Goal: Task Accomplishment & Management: Manage account settings

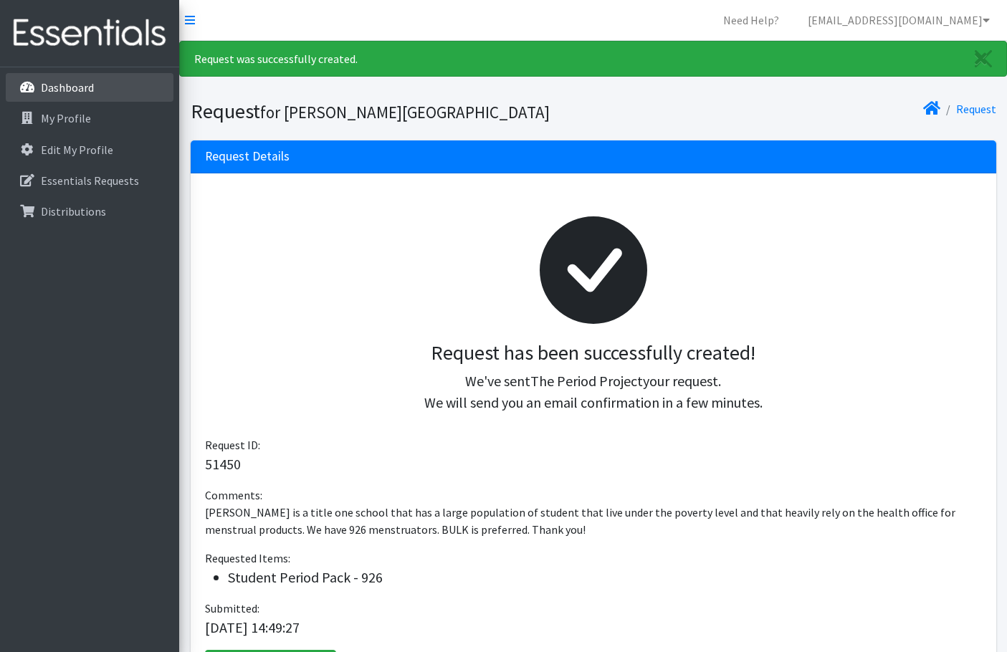
click at [92, 84] on p "Dashboard" at bounding box center [67, 87] width 53 height 14
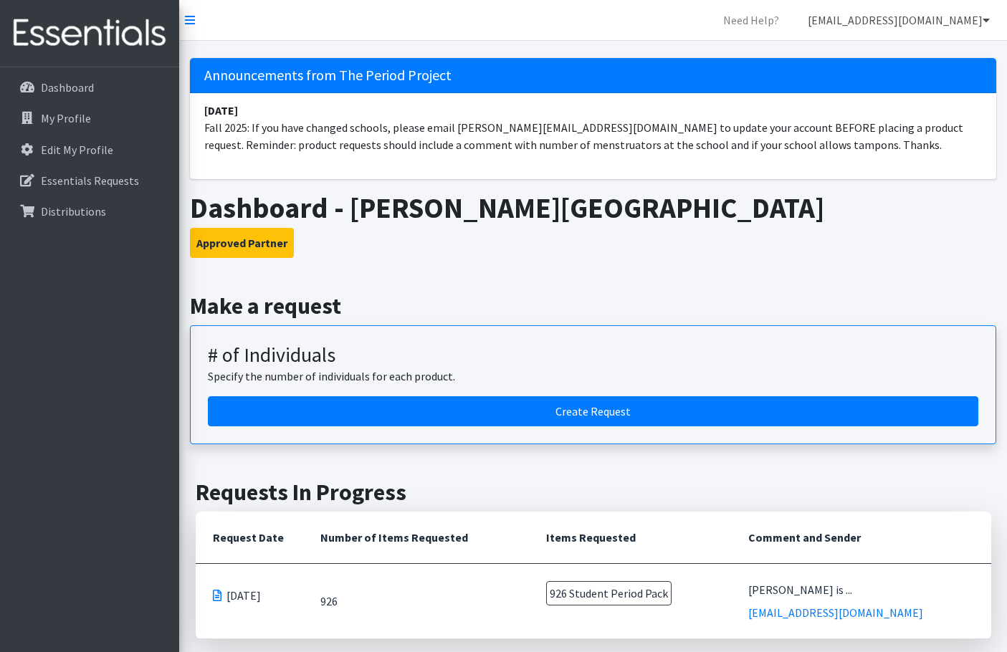
click at [934, 19] on link "[EMAIL_ADDRESS][DOMAIN_NAME]" at bounding box center [898, 20] width 205 height 29
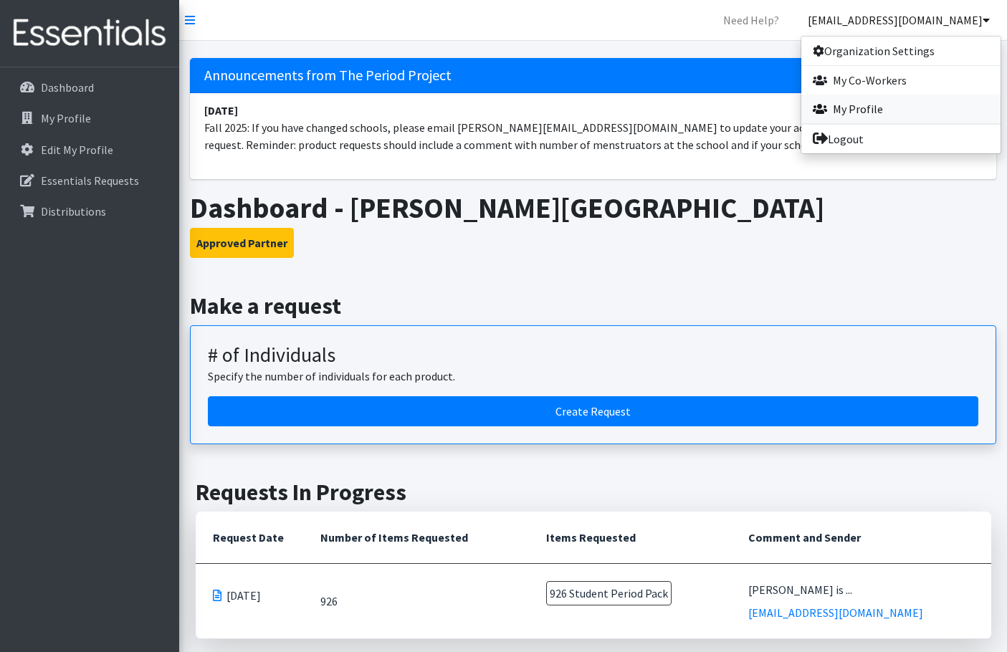
click at [864, 114] on link "My Profile" at bounding box center [901, 109] width 199 height 29
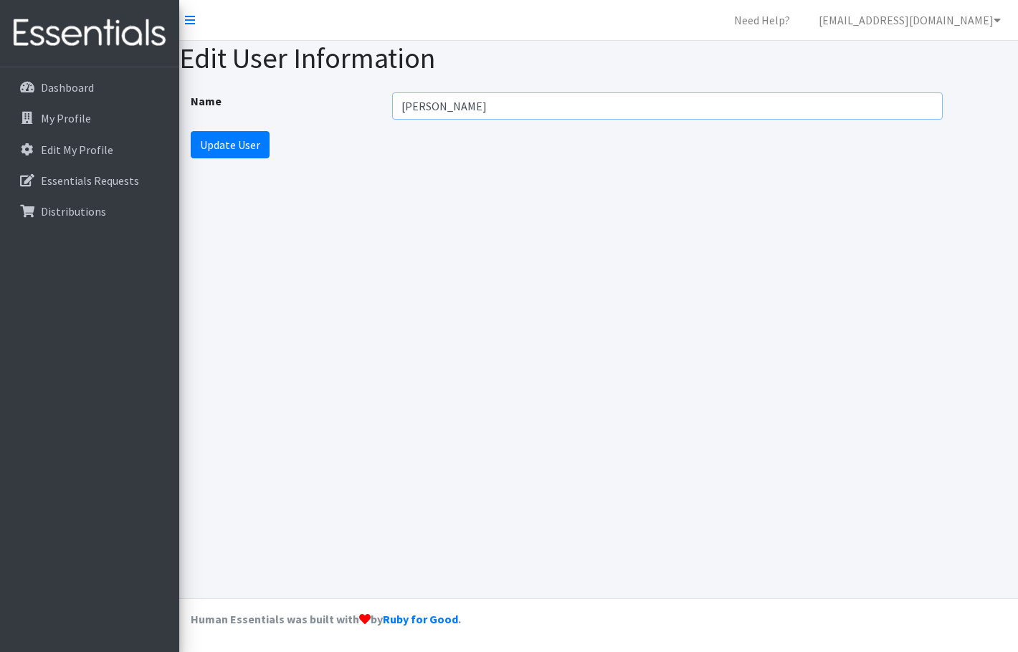
click at [432, 109] on input "[PERSON_NAME]" at bounding box center [667, 105] width 551 height 27
type input "Keri Cable"
click at [483, 190] on div "Edit User Information Name Keri Cable Update User" at bounding box center [598, 320] width 839 height 558
click at [247, 148] on input "Update User" at bounding box center [230, 144] width 79 height 27
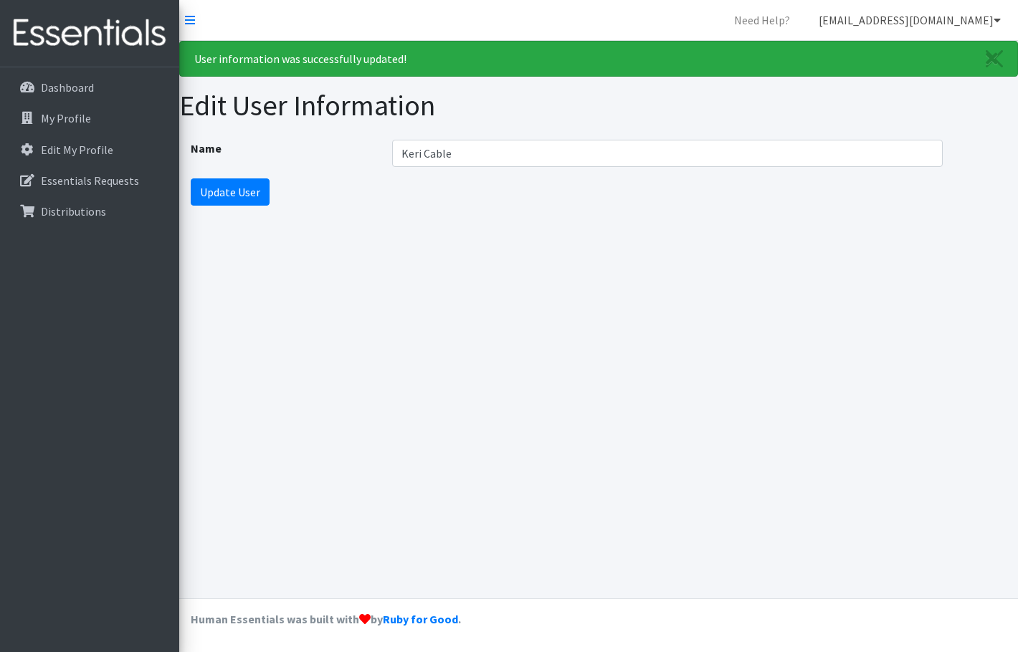
click at [932, 19] on link "[EMAIL_ADDRESS][DOMAIN_NAME]" at bounding box center [909, 20] width 205 height 29
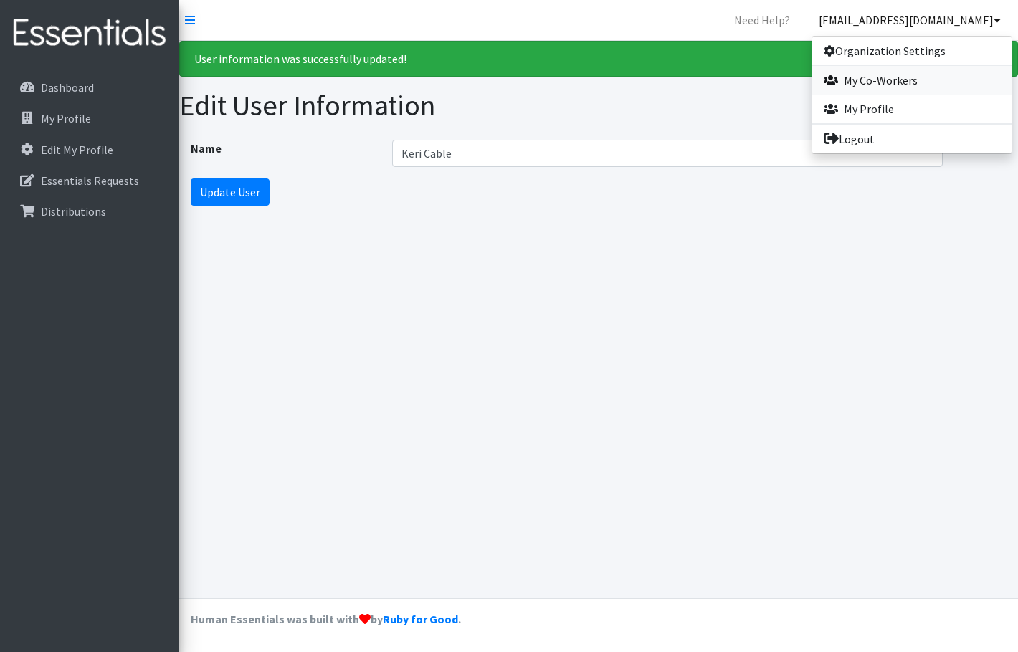
click at [886, 78] on link "My Co-Workers" at bounding box center [911, 80] width 199 height 29
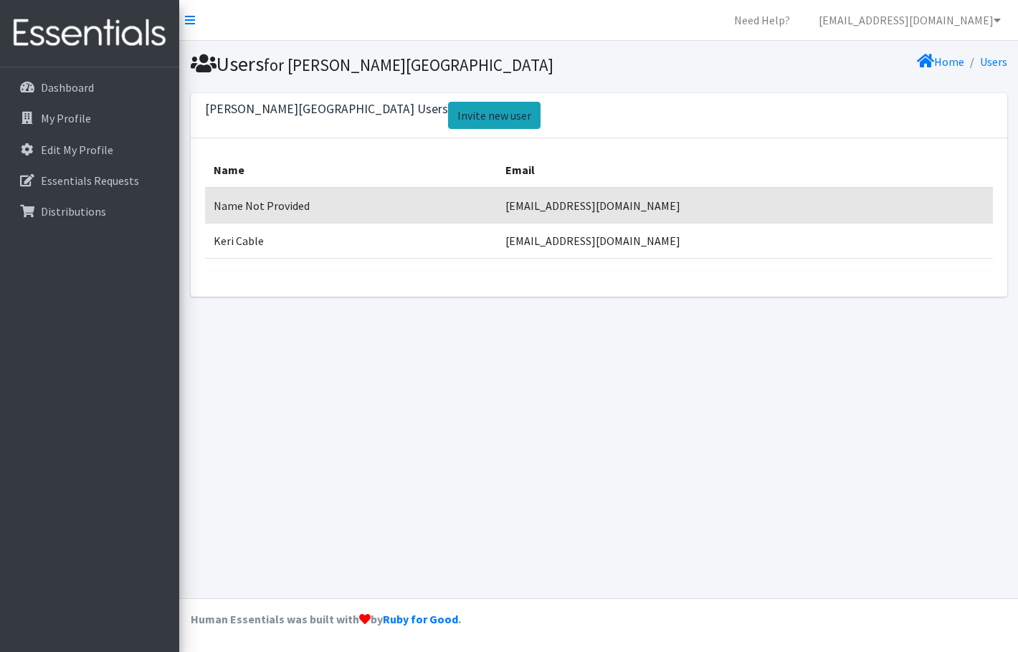
click at [448, 112] on link "Invite new user" at bounding box center [494, 115] width 92 height 27
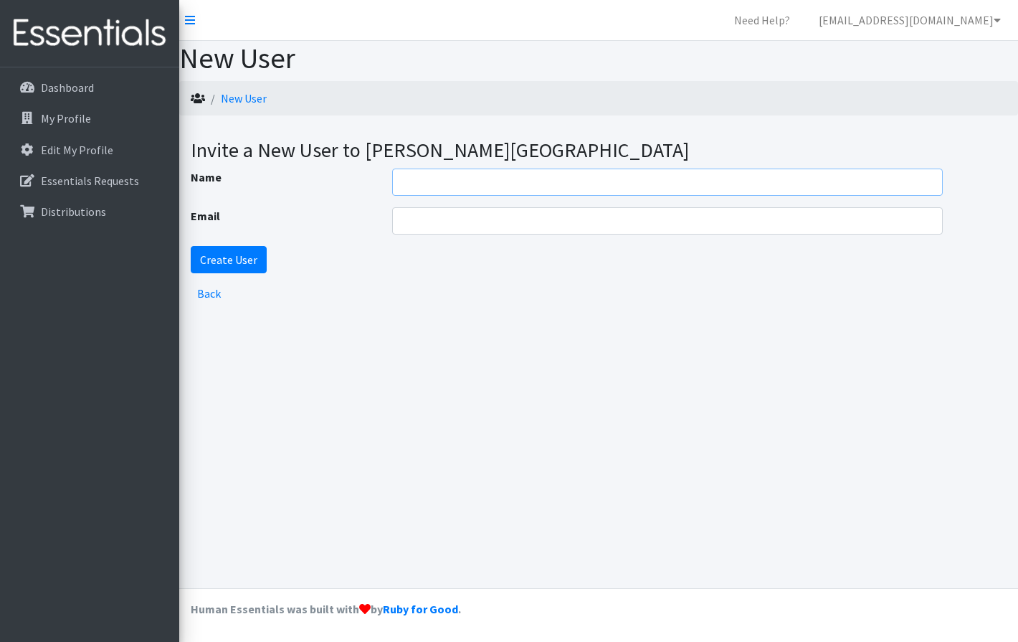
click at [432, 185] on input "Name" at bounding box center [667, 181] width 551 height 27
type input "[PERSON_NAME]"
click at [451, 227] on input "Email" at bounding box center [667, 220] width 551 height 27
type input "[EMAIL_ADDRESS][DOMAIN_NAME]"
click at [267, 441] on div "New User New User Invite a New User to West Florence High School Name Dawn Ivey…" at bounding box center [598, 314] width 839 height 547
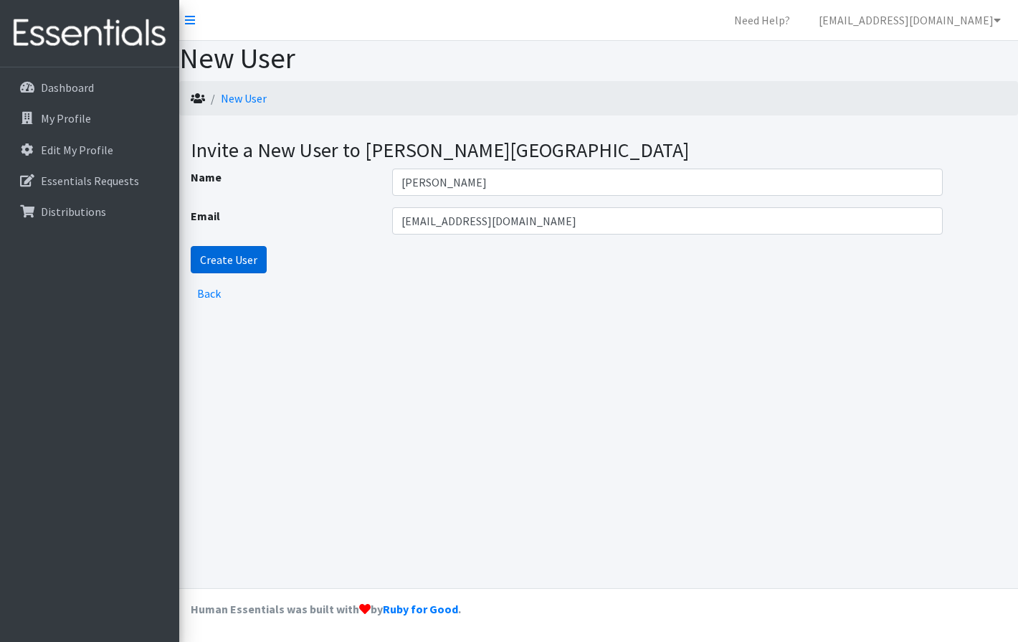
click at [244, 261] on input "Create User" at bounding box center [229, 259] width 76 height 27
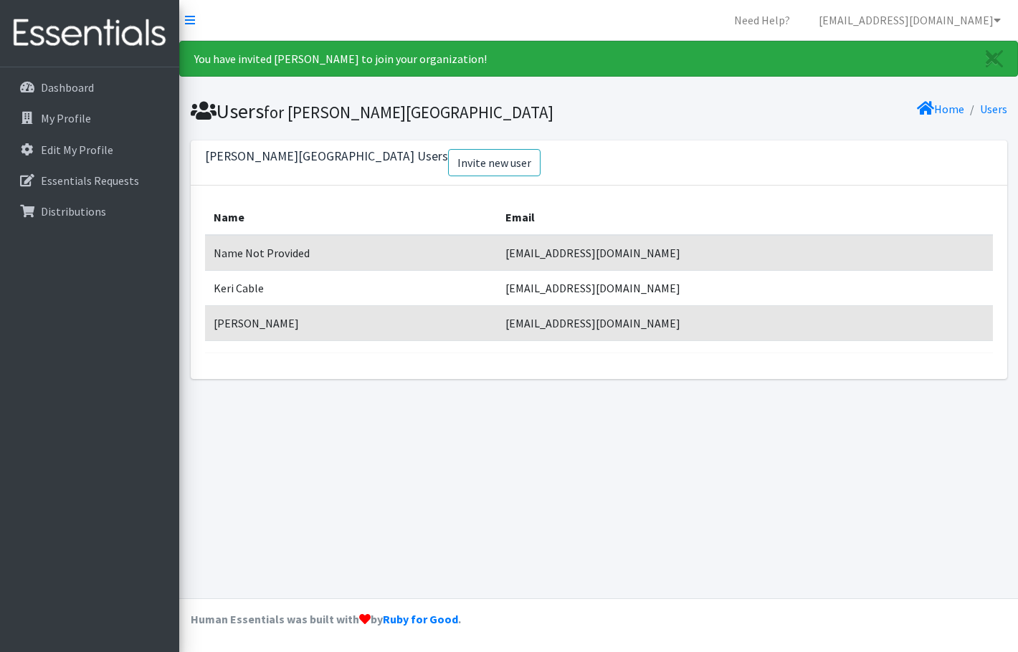
click at [655, 255] on td "[EMAIL_ADDRESS][DOMAIN_NAME]" at bounding box center [744, 253] width 495 height 36
click at [747, 255] on td "[EMAIL_ADDRESS][DOMAIN_NAME]" at bounding box center [744, 253] width 495 height 36
click at [999, 103] on link "Users" at bounding box center [993, 109] width 27 height 14
click at [281, 253] on td "Name Not Provided" at bounding box center [351, 253] width 293 height 36
drag, startPoint x: 315, startPoint y: 323, endPoint x: 376, endPoint y: 371, distance: 78.2
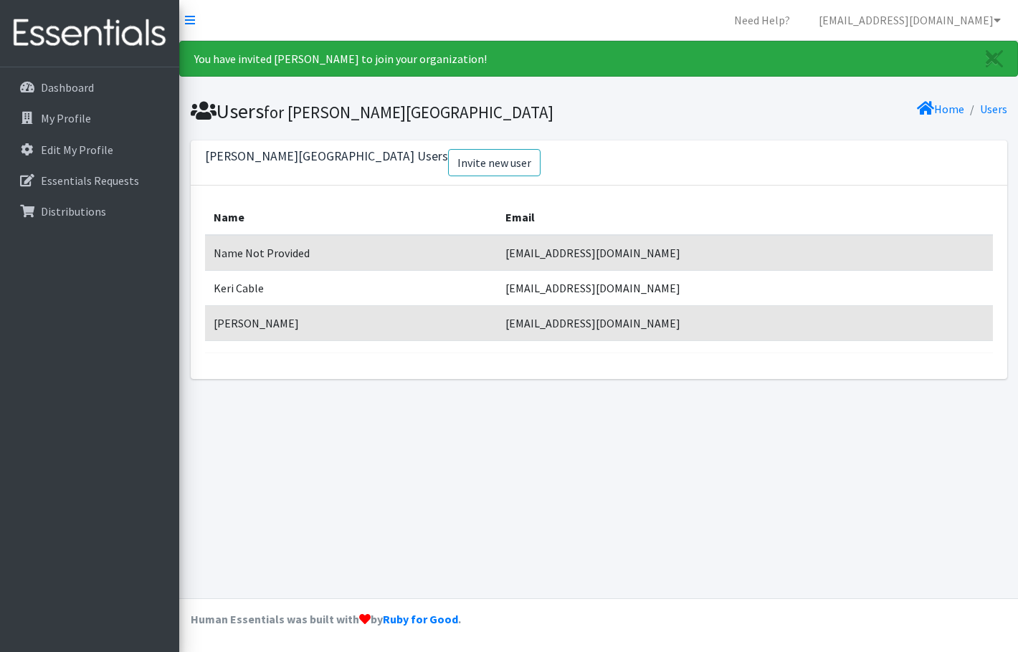
click at [315, 325] on td "Dawn Ivey" at bounding box center [351, 322] width 293 height 35
click at [946, 106] on link "Home" at bounding box center [940, 109] width 47 height 14
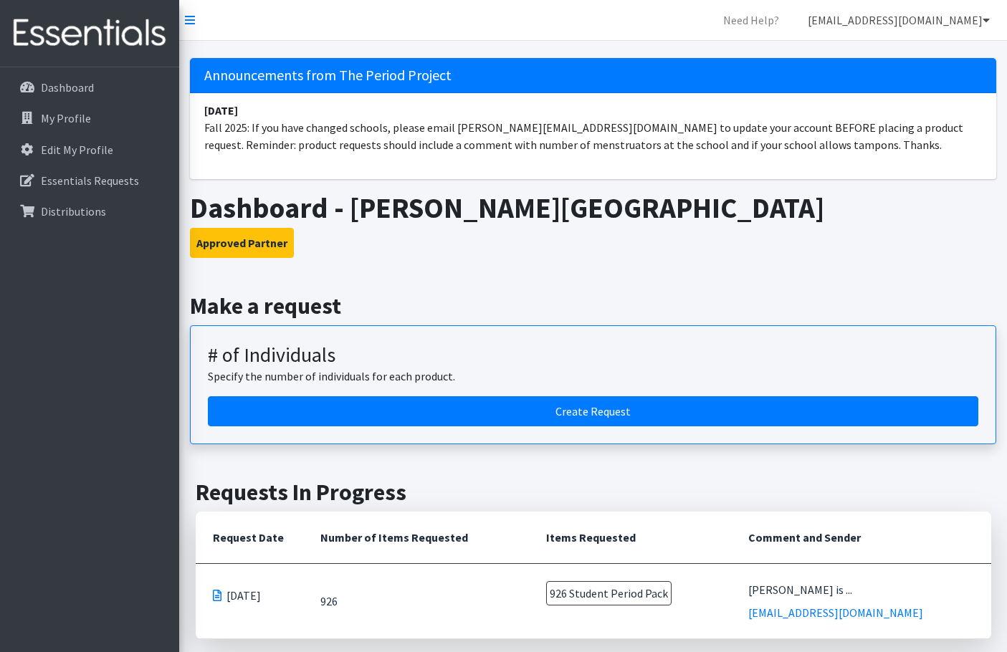
click at [913, 19] on link "[EMAIL_ADDRESS][DOMAIN_NAME]" at bounding box center [898, 20] width 205 height 29
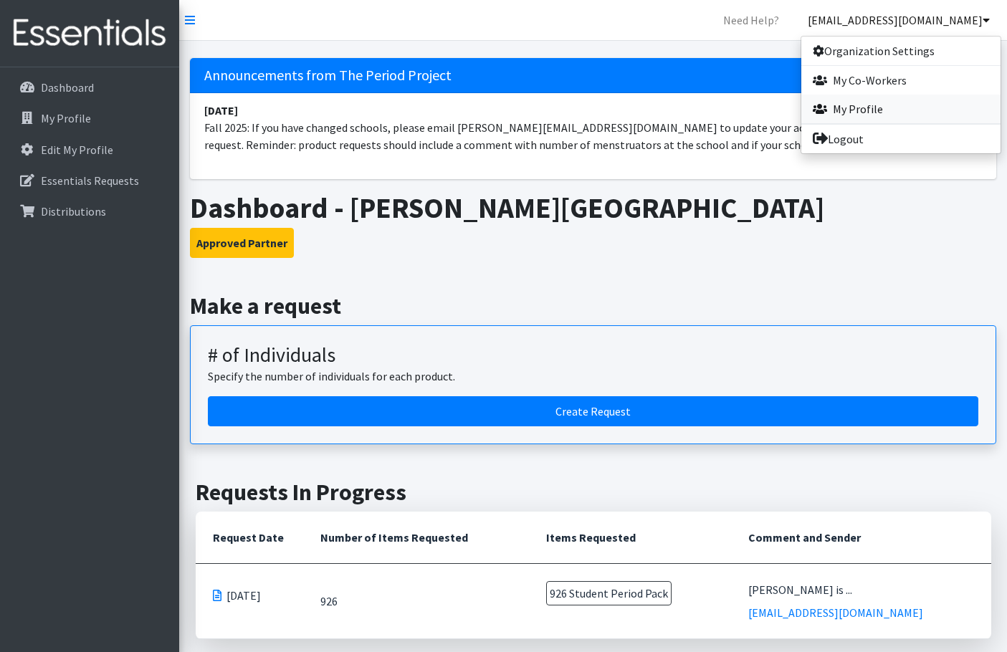
click at [882, 108] on link "My Profile" at bounding box center [901, 109] width 199 height 29
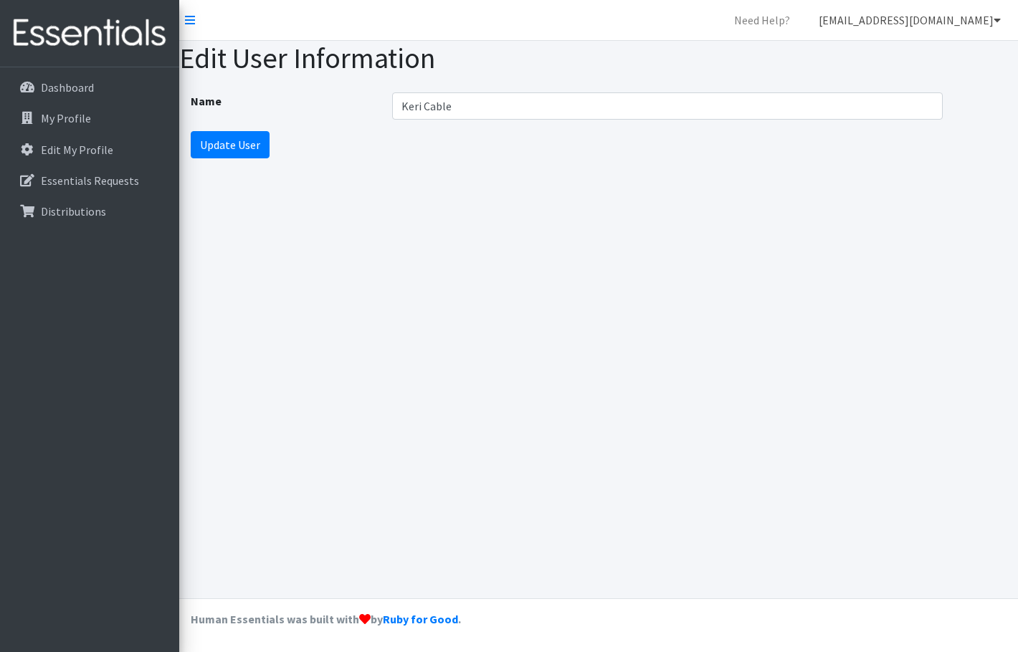
click at [936, 21] on link "[EMAIL_ADDRESS][DOMAIN_NAME]" at bounding box center [909, 20] width 205 height 29
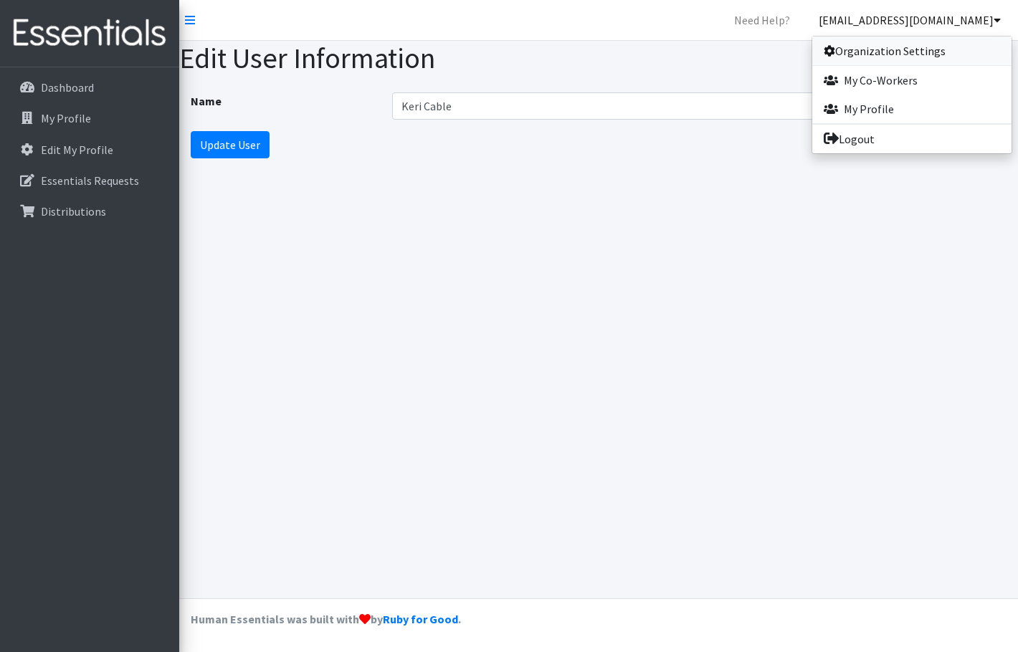
click at [891, 58] on link "Organization Settings" at bounding box center [911, 51] width 199 height 29
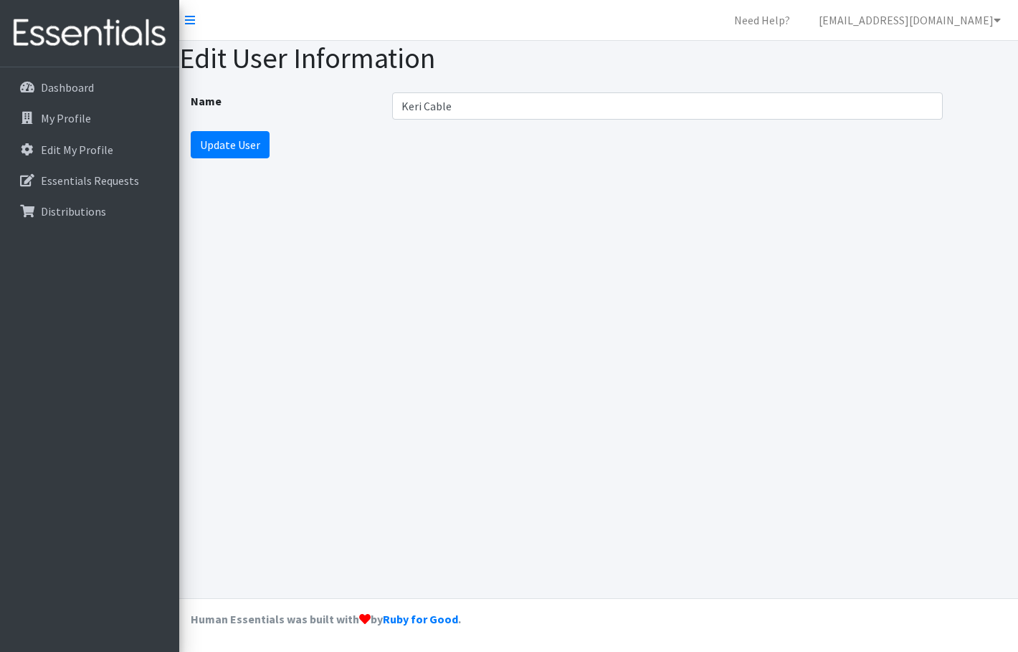
click at [668, 63] on h1 "Edit User Information" at bounding box center [598, 58] width 839 height 34
click at [47, 81] on p "Dashboard" at bounding box center [67, 87] width 53 height 14
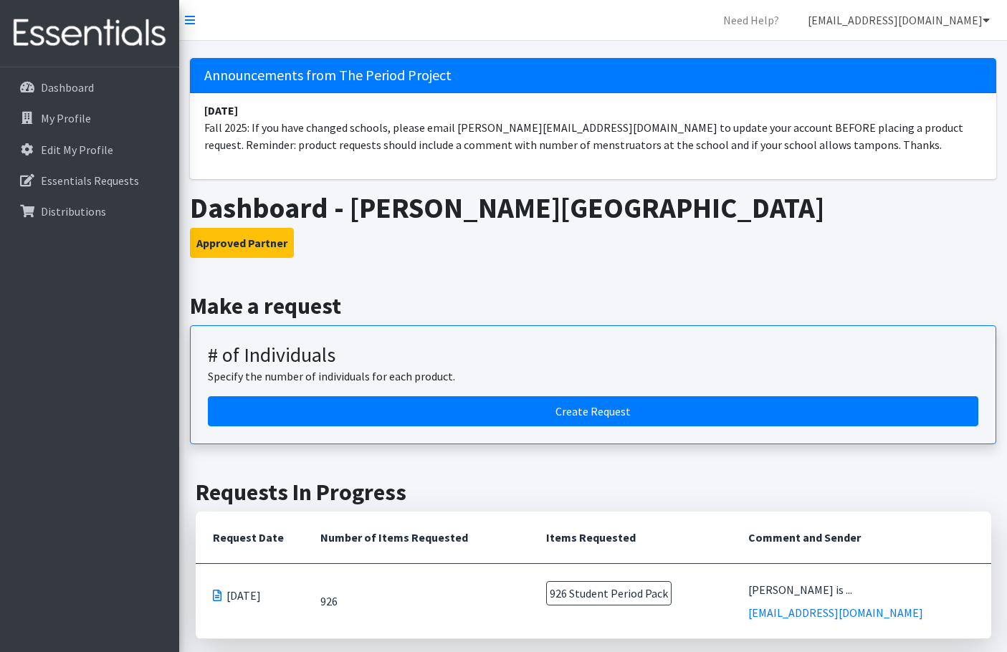
click at [964, 20] on link "[EMAIL_ADDRESS][DOMAIN_NAME]" at bounding box center [898, 20] width 205 height 29
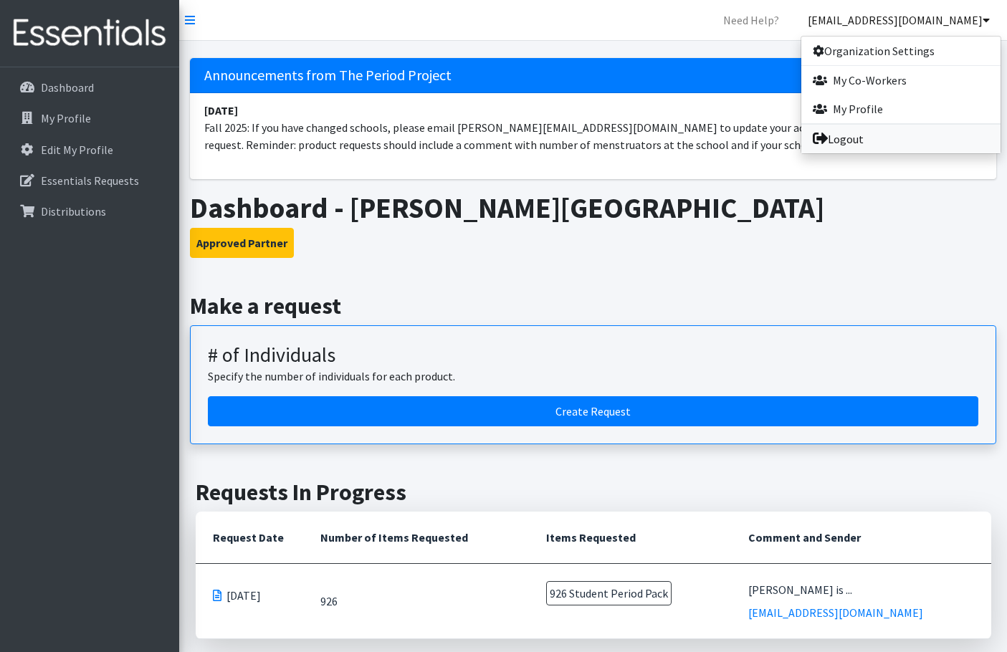
click at [851, 141] on link "Logout" at bounding box center [901, 139] width 199 height 29
